Goal: Task Accomplishment & Management: Use online tool/utility

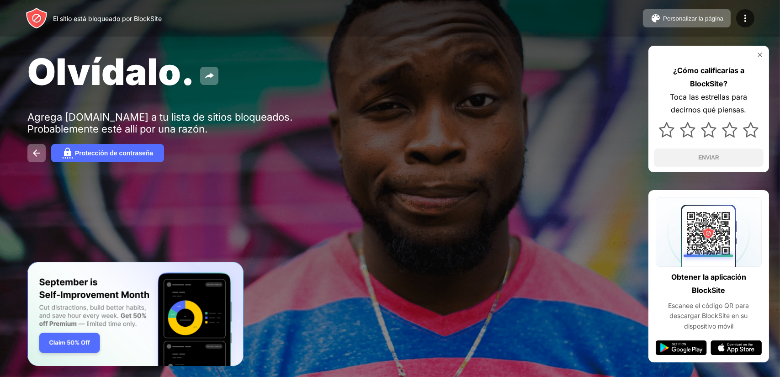
click at [454, 154] on div "Protección de contraseña" at bounding box center [389, 153] width 725 height 18
click at [457, 149] on div "Protección de contraseña" at bounding box center [389, 153] width 725 height 18
click at [681, 8] on div "El sitio está bloqueado por BlockSite Personalizar la página Editar la lista de…" at bounding box center [390, 18] width 780 height 37
click at [359, 126] on div "Olvídalo. Agrega youtube.com a tu lista de sitios bloqueados. Probablemente est…" at bounding box center [390, 106] width 780 height 212
